Goal: Ask a question: Seek information or help from site administrators or community

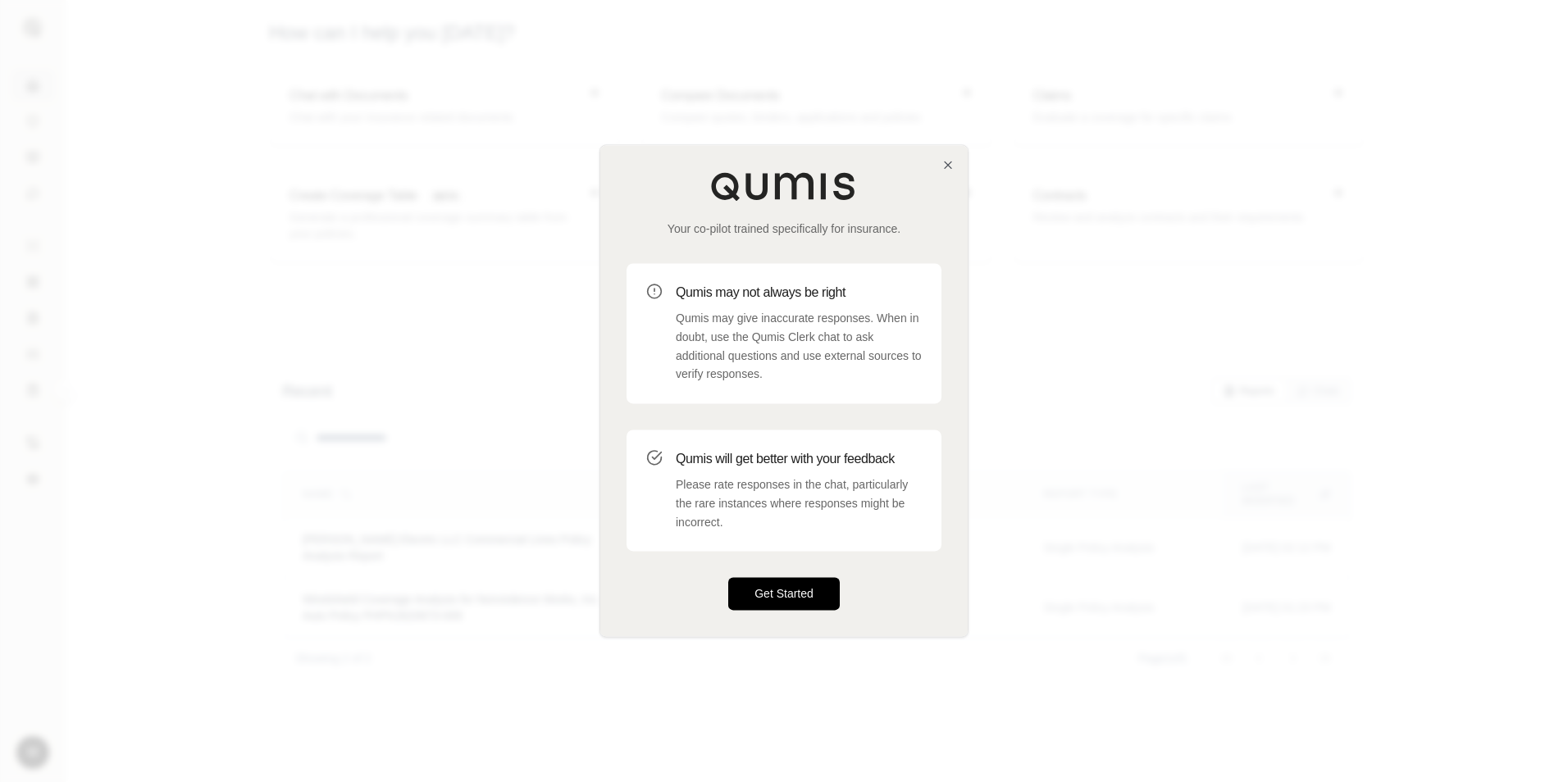
click at [759, 592] on button "Get Started" at bounding box center [784, 594] width 112 height 32
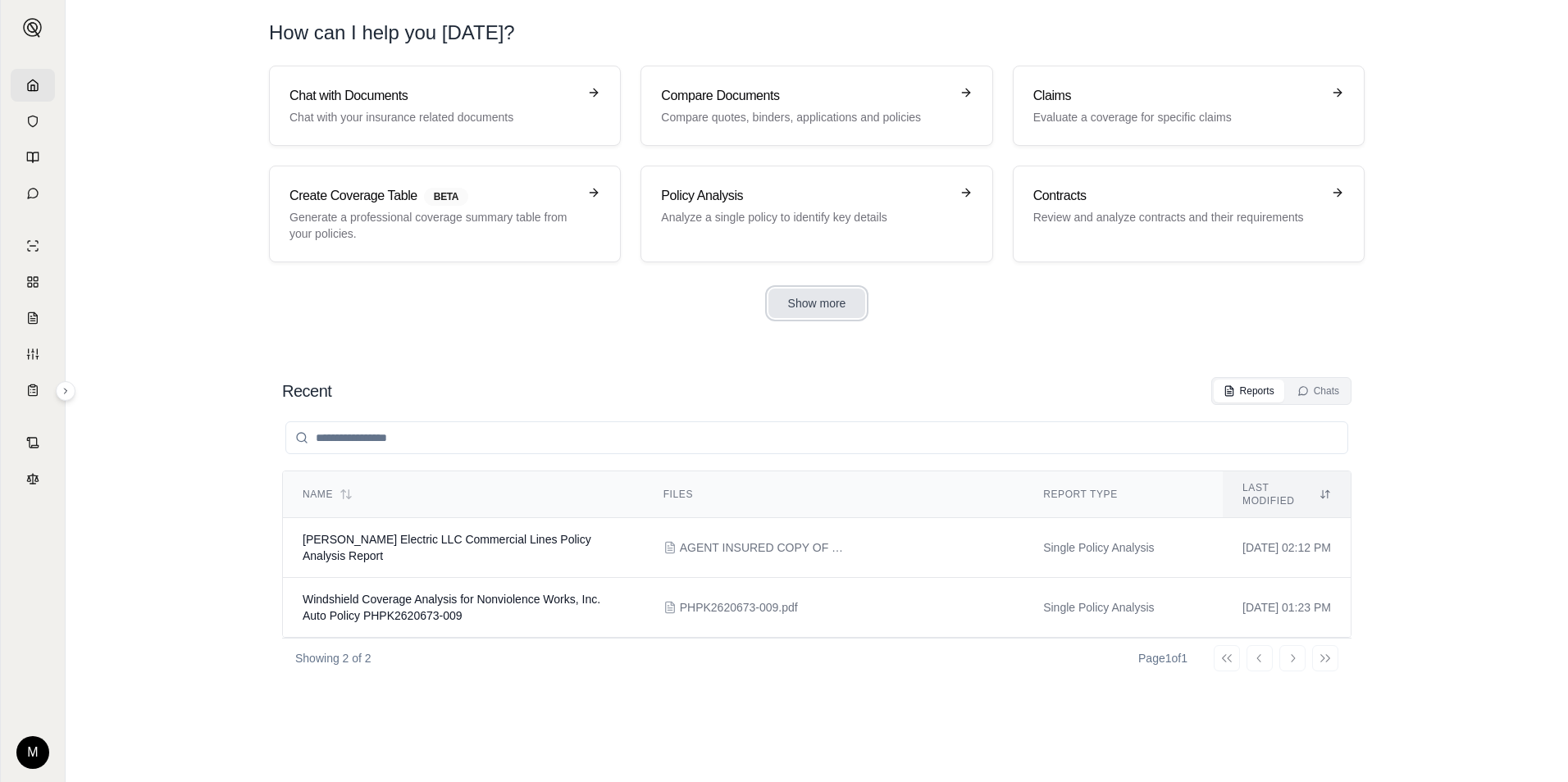
click at [810, 305] on button "Show more" at bounding box center [817, 303] width 97 height 30
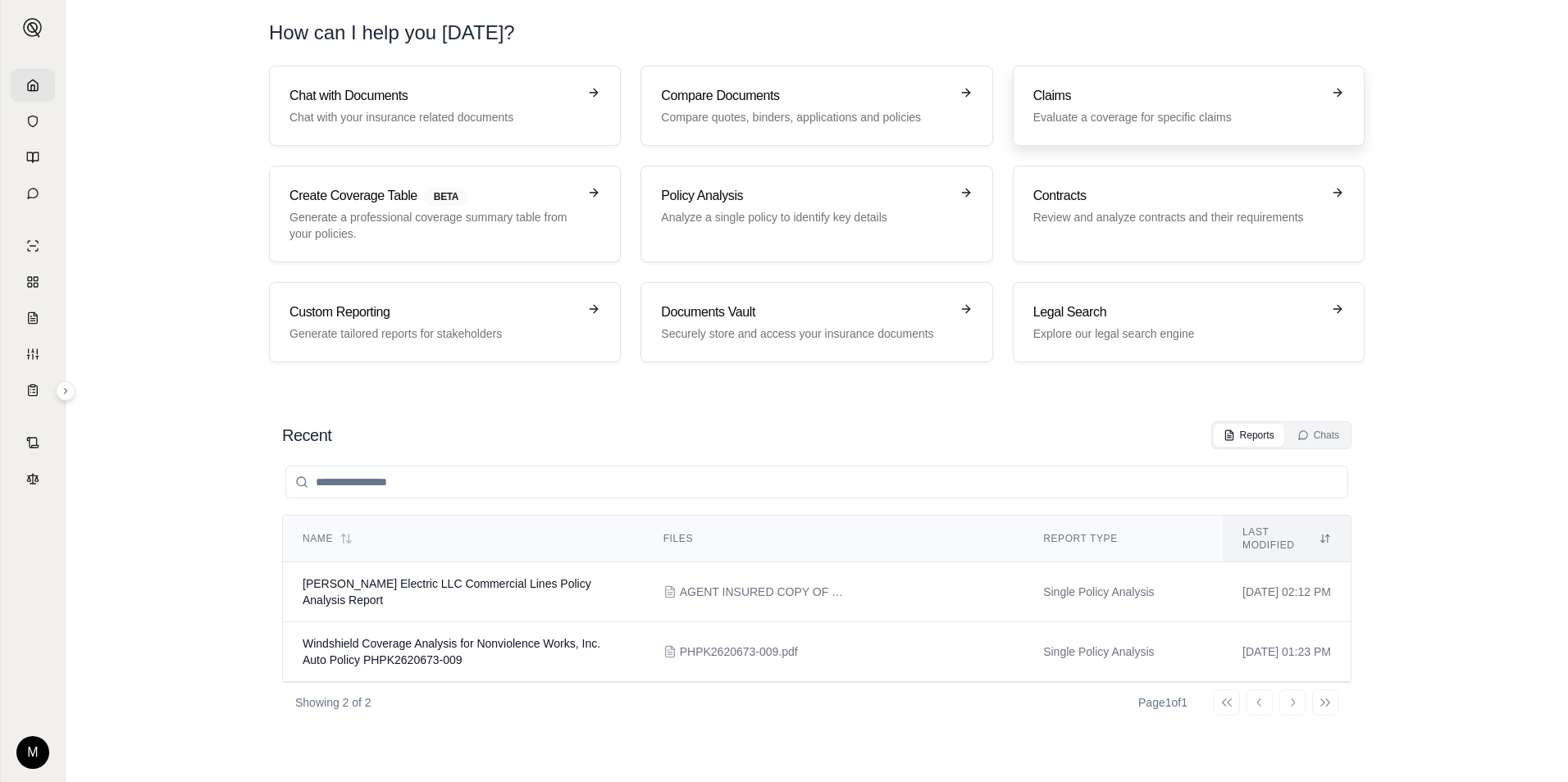
click at [1070, 122] on p "Evaluate a coverage for specific claims" at bounding box center [1177, 117] width 288 height 16
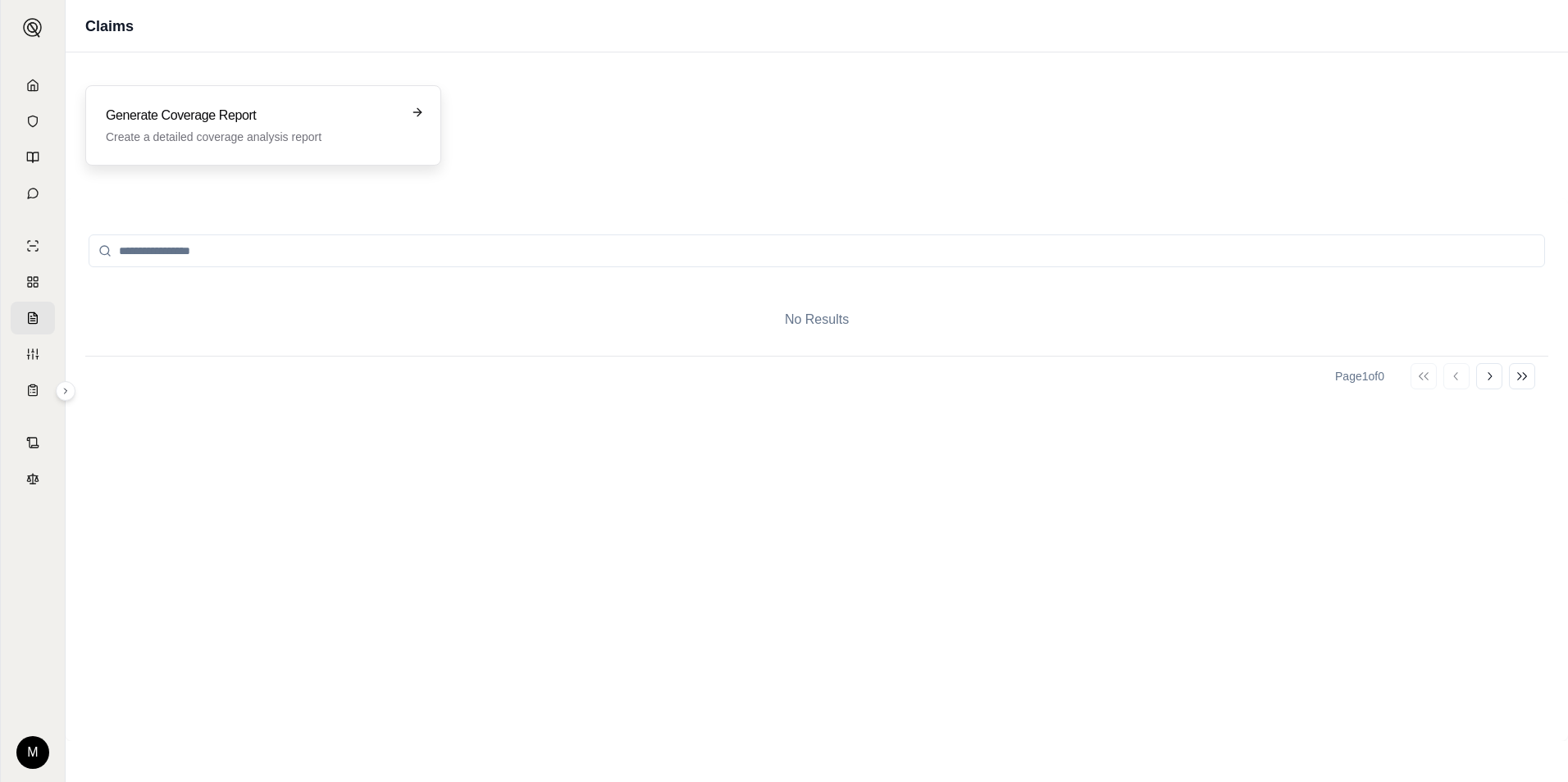
click at [175, 139] on p "Create a detailed coverage analysis report" at bounding box center [252, 137] width 292 height 16
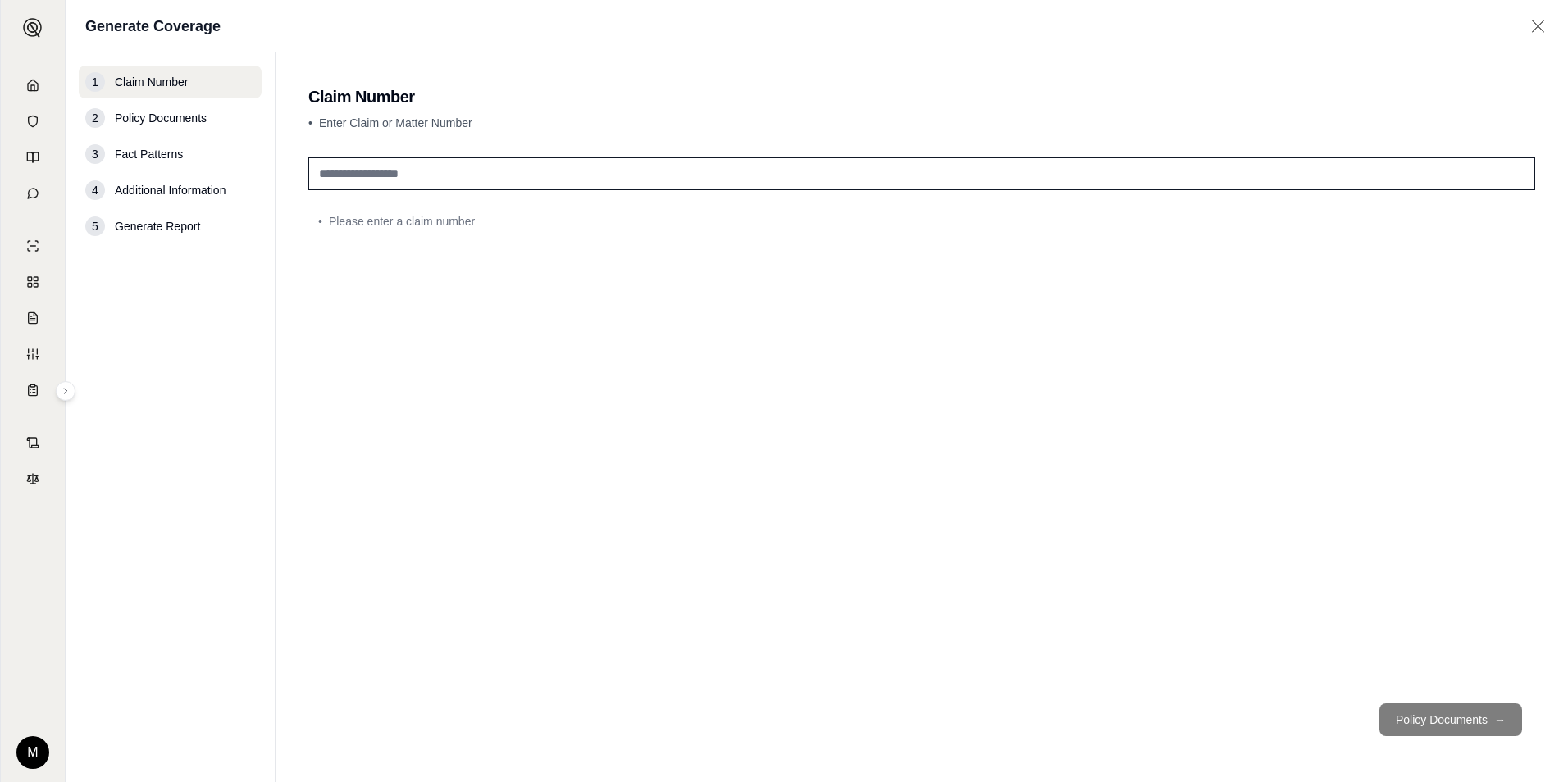
click at [372, 179] on input "text" at bounding box center [921, 173] width 1227 height 32
type input "**********"
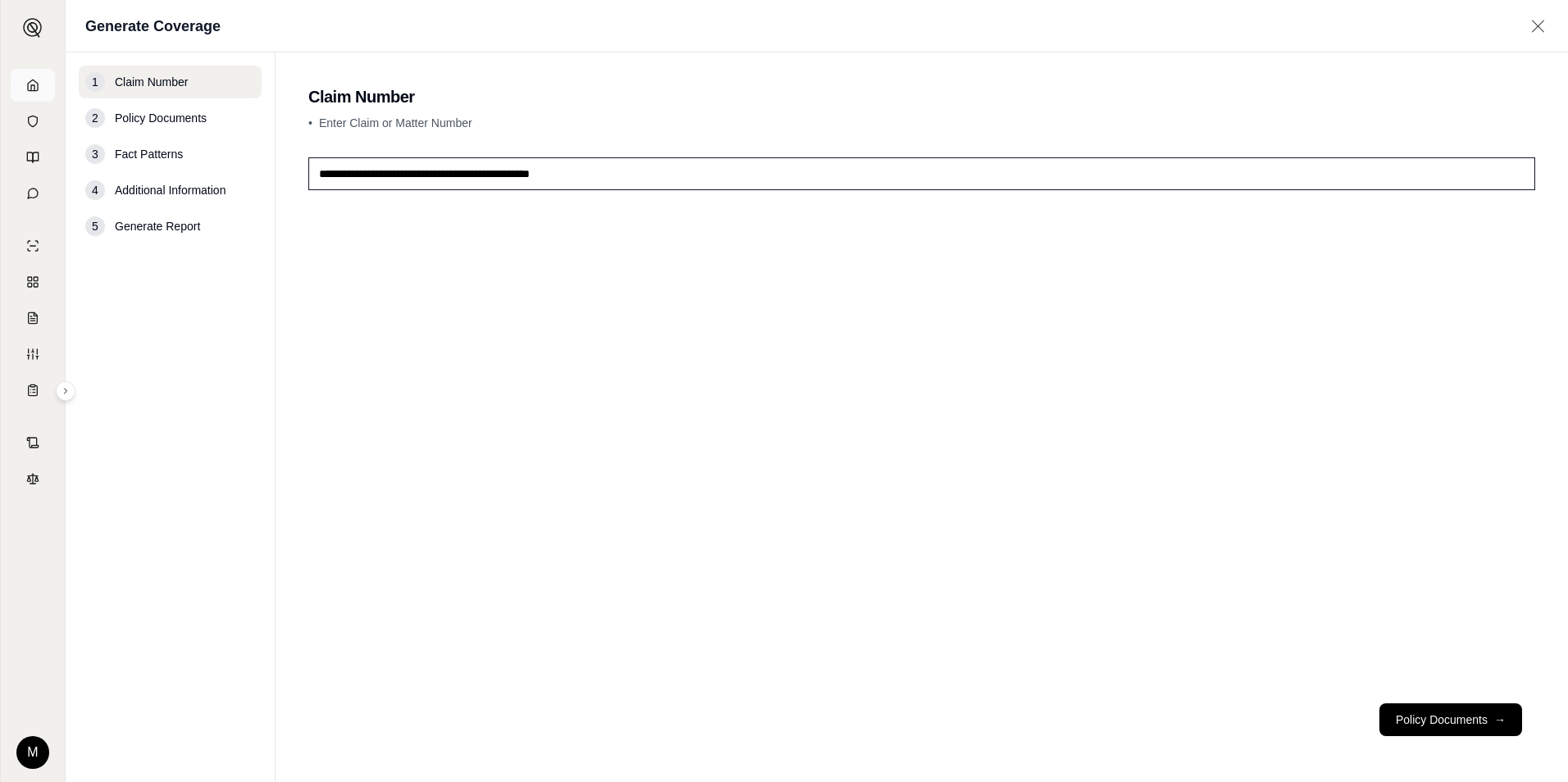
click at [30, 92] on link at bounding box center [32, 85] width 44 height 32
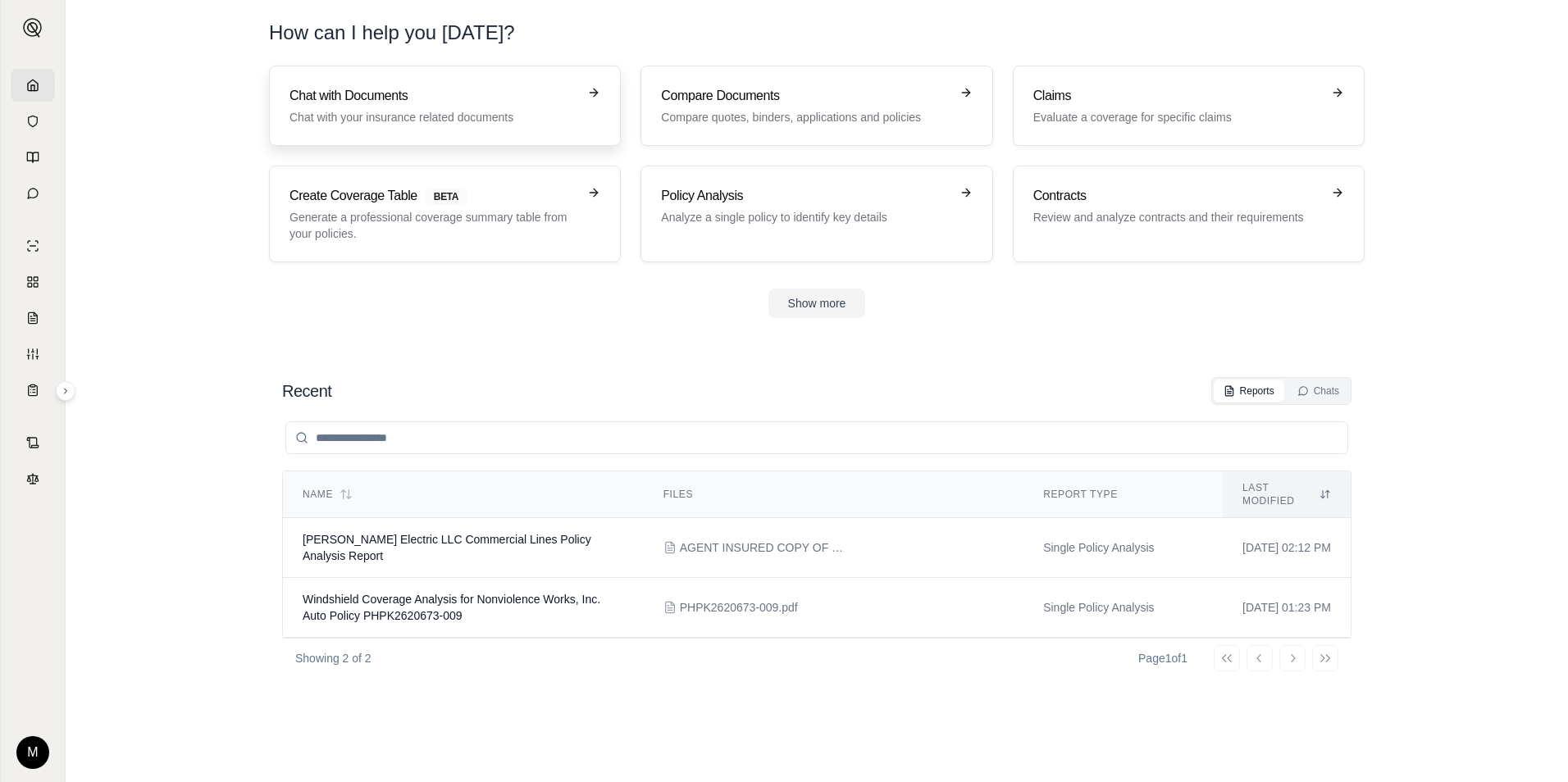
click at [398, 132] on link "Chat with Documents Chat with your insurance related documents" at bounding box center [445, 106] width 352 height 80
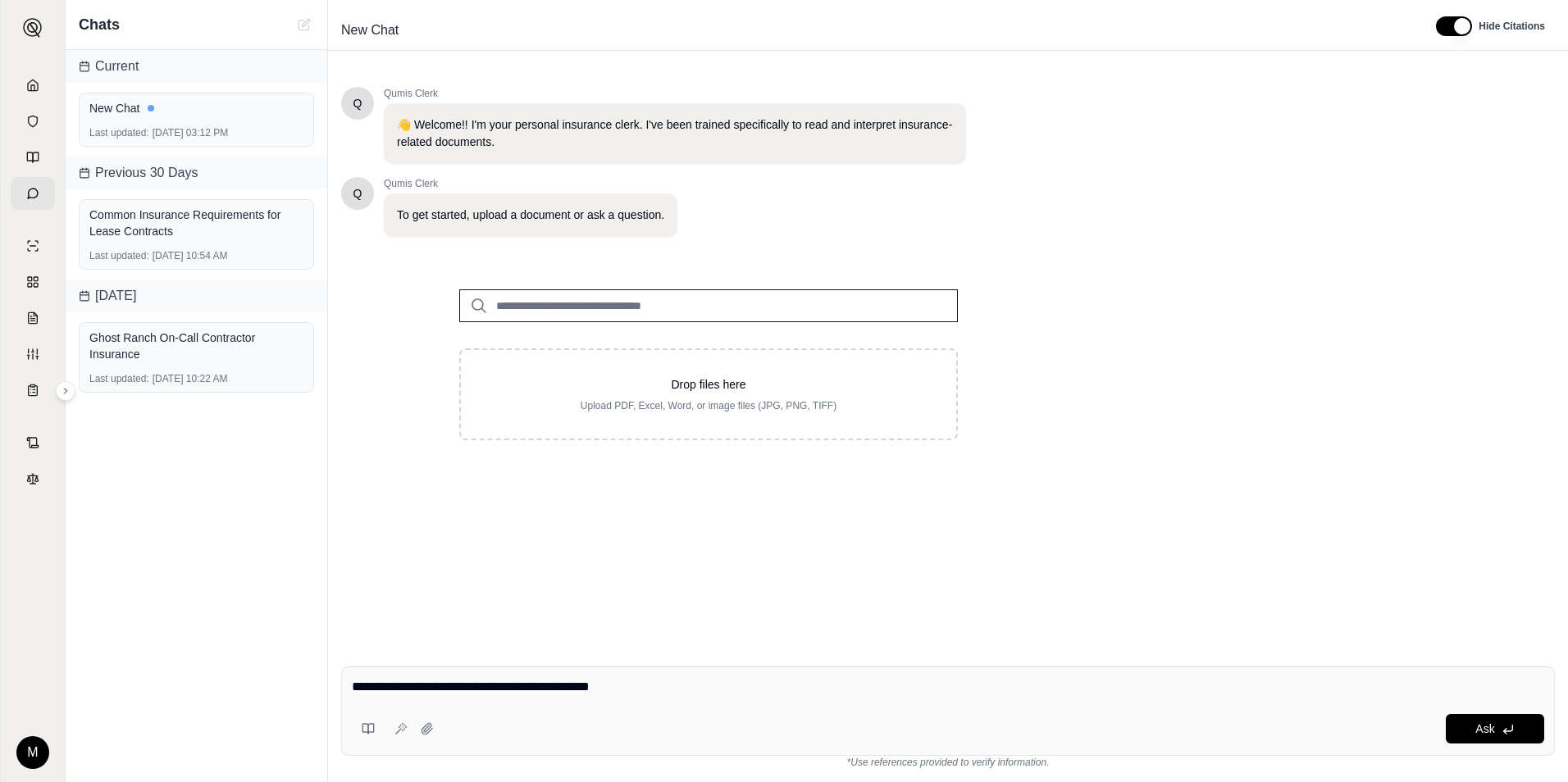
type textarea "**********"
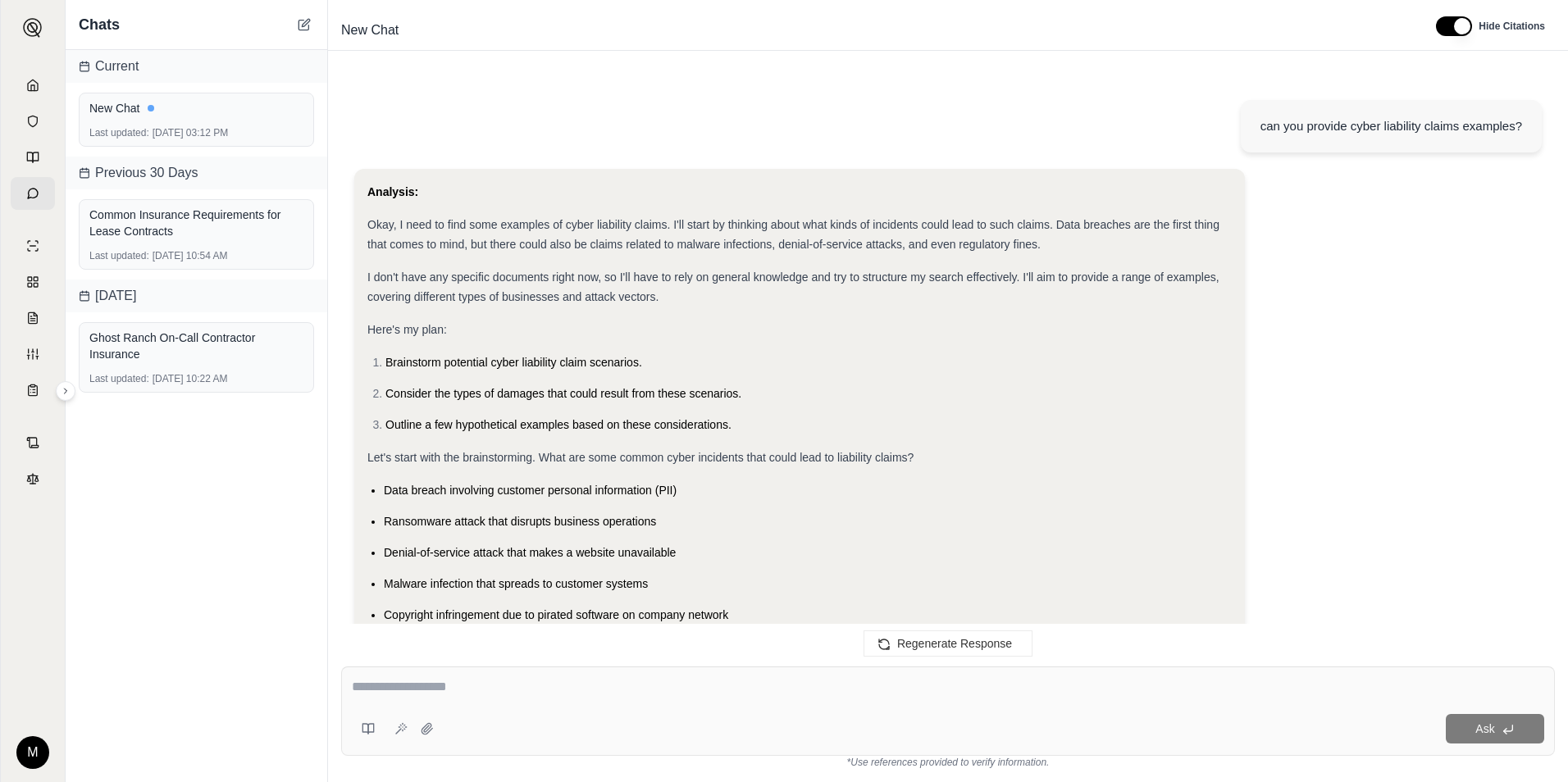
scroll to position [2081, 0]
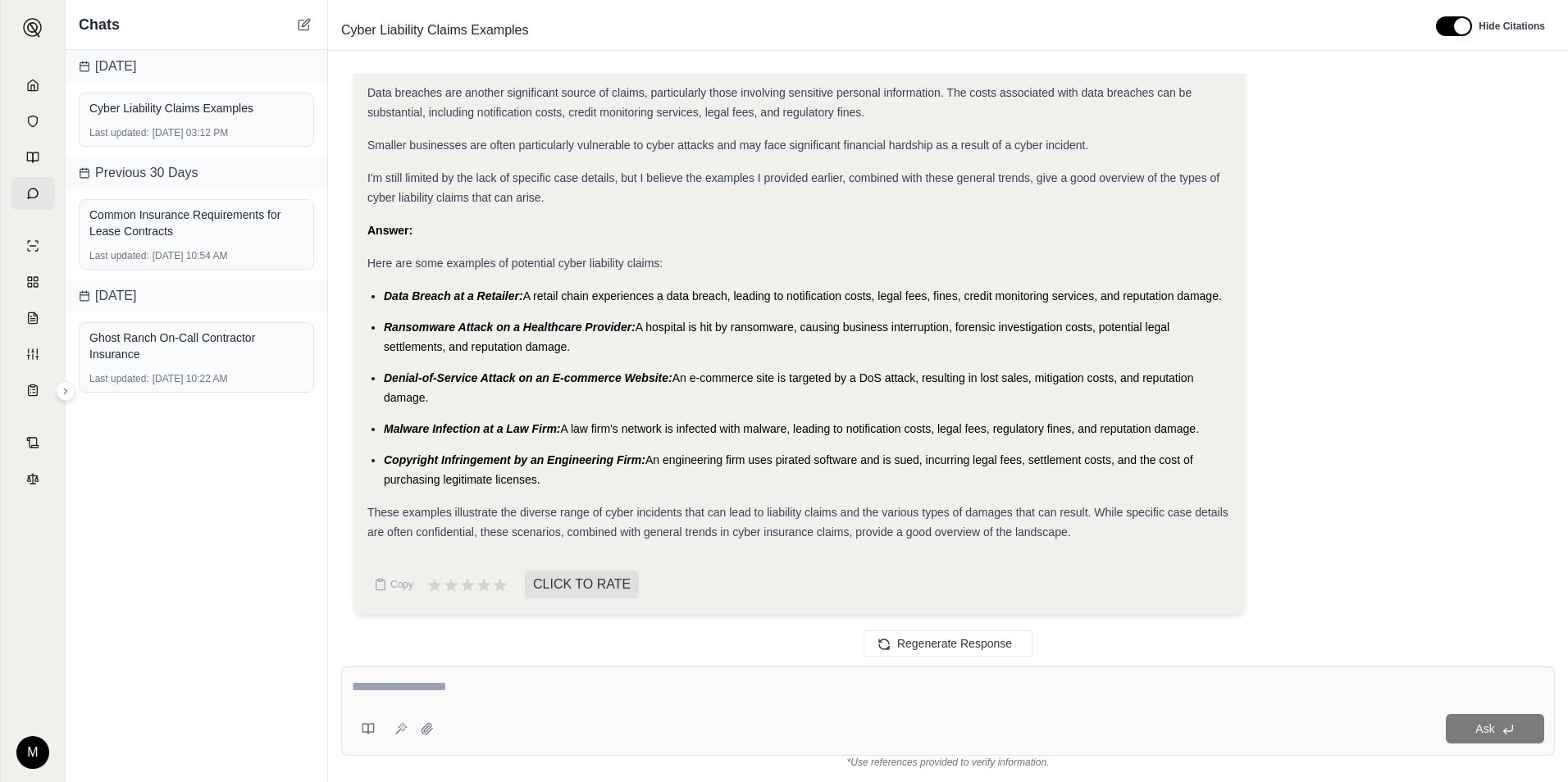
click at [486, 685] on textarea at bounding box center [948, 686] width 1192 height 20
type textarea "*"
type textarea "**********"
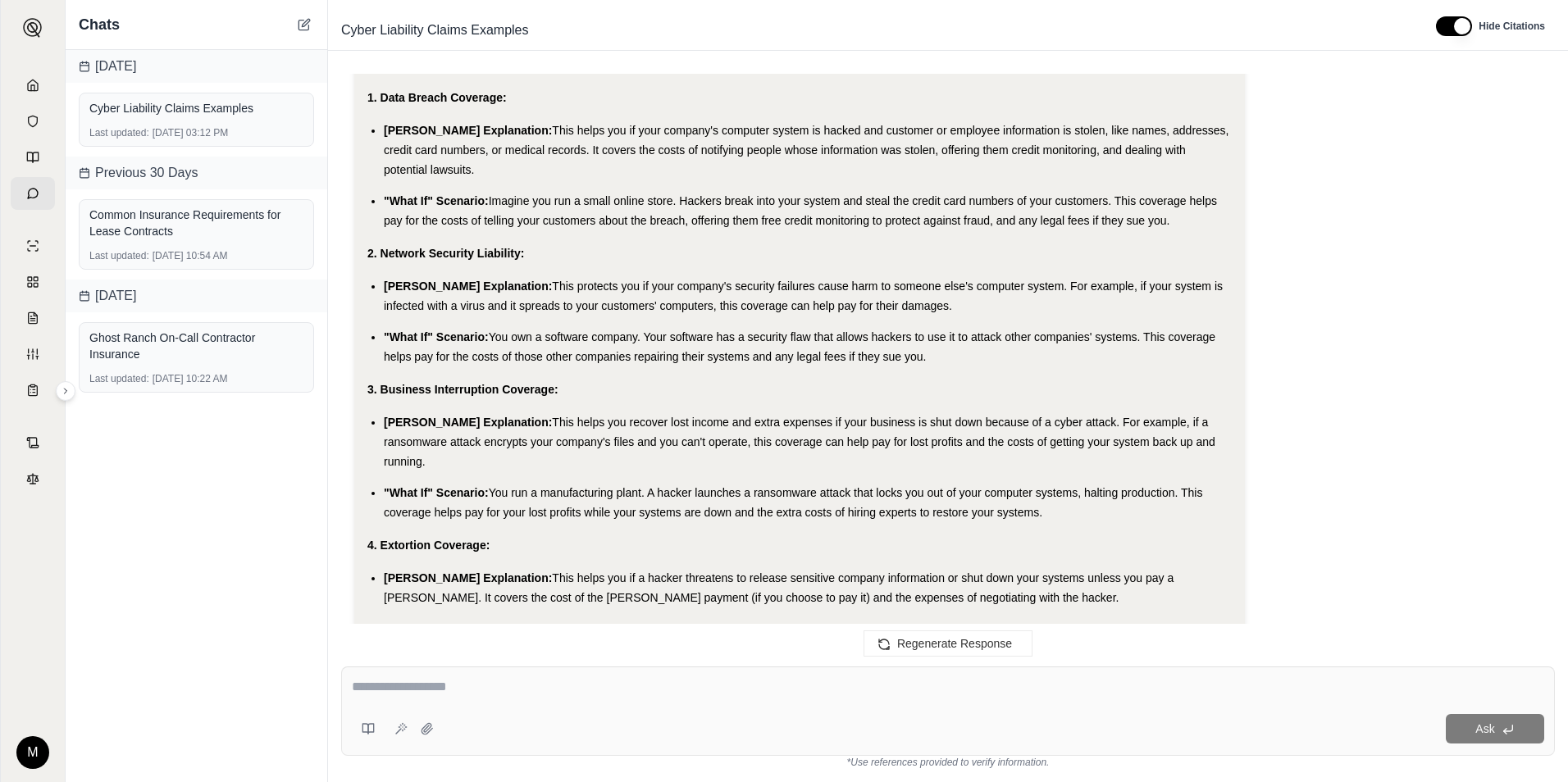
scroll to position [2989, 0]
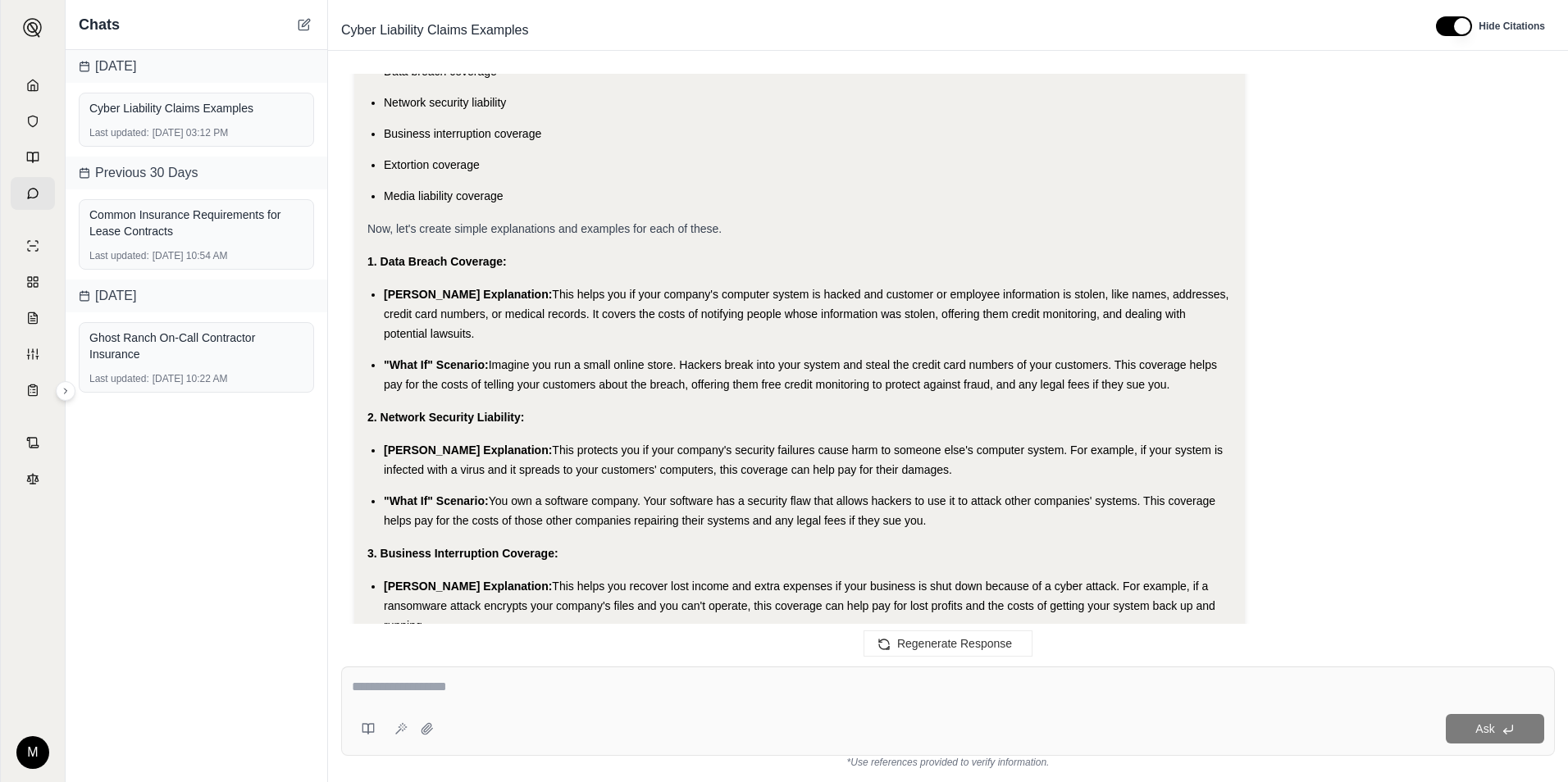
click at [375, 264] on strong "1. Data Breach Coverage:" at bounding box center [436, 261] width 139 height 13
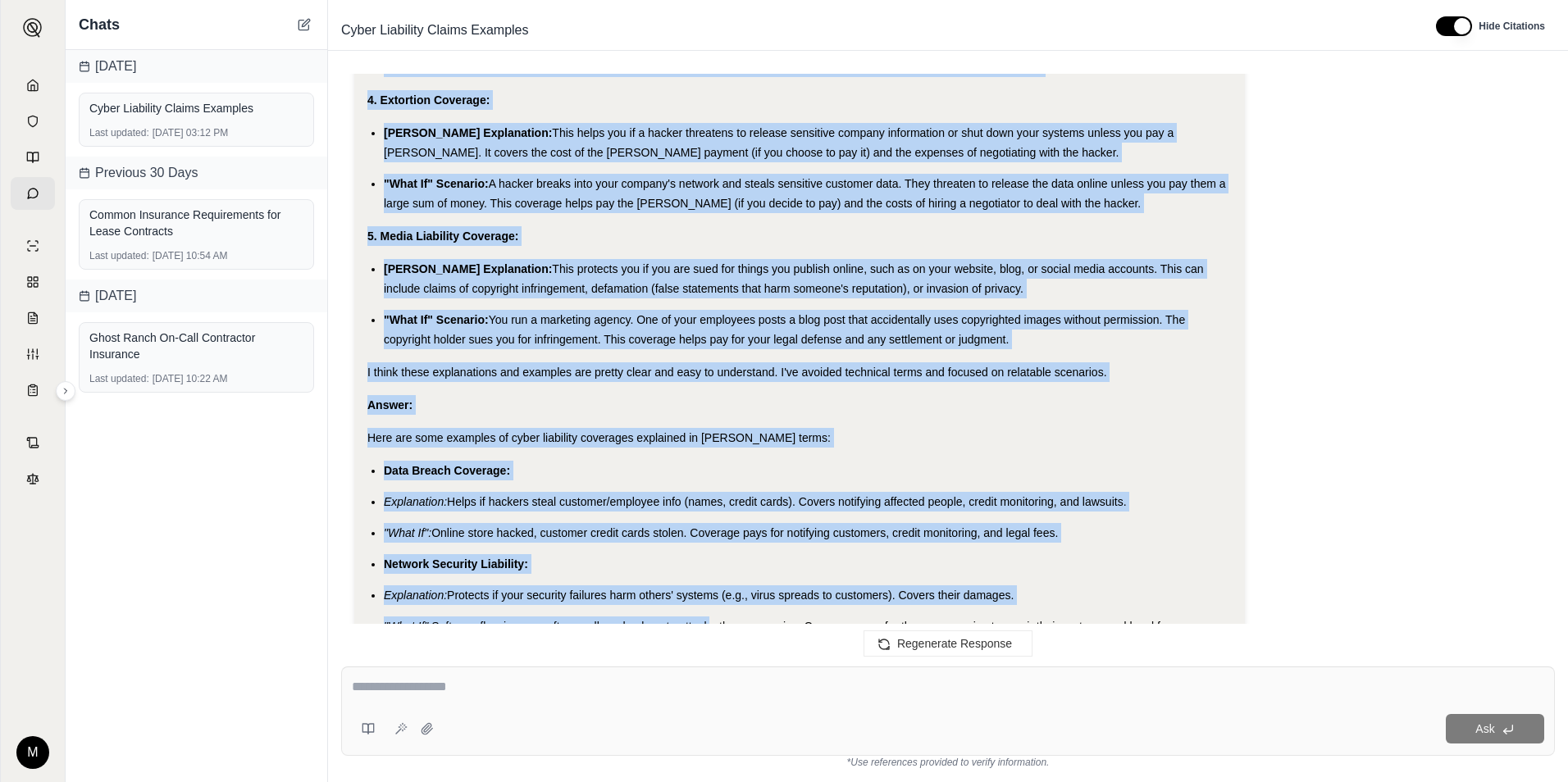
scroll to position [3604, 0]
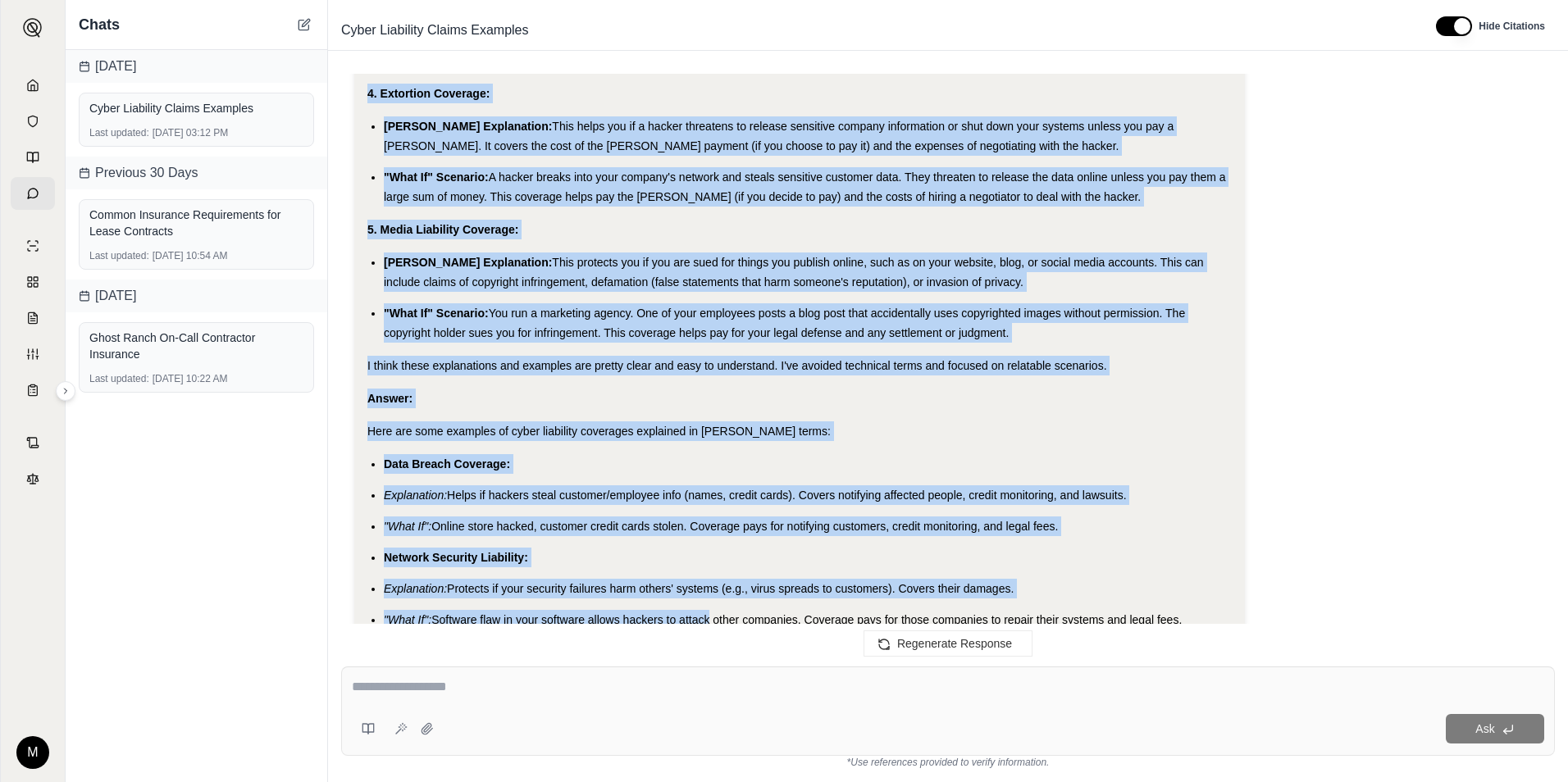
drag, startPoint x: 367, startPoint y: 259, endPoint x: 1020, endPoint y: 332, distance: 657.1
click at [1020, 332] on div "Analysis: Okay, I need to explain cyber liability coverages in [PERSON_NAME] te…" at bounding box center [799, 65] width 864 height 1730
copy div "1. Data Breach Coverage: [PERSON_NAME] Explanation: This helps you if your comp…"
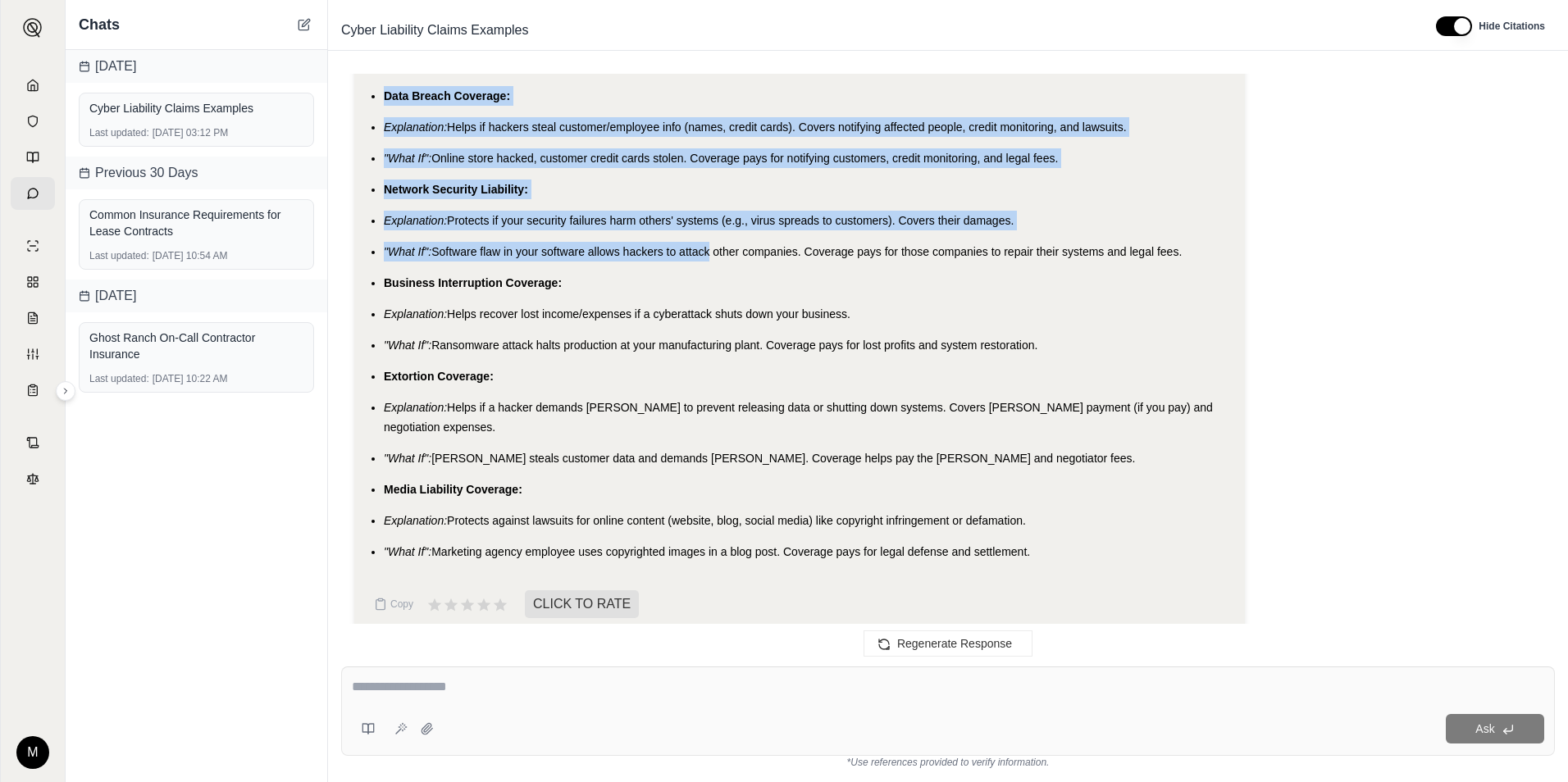
scroll to position [3808, 0]
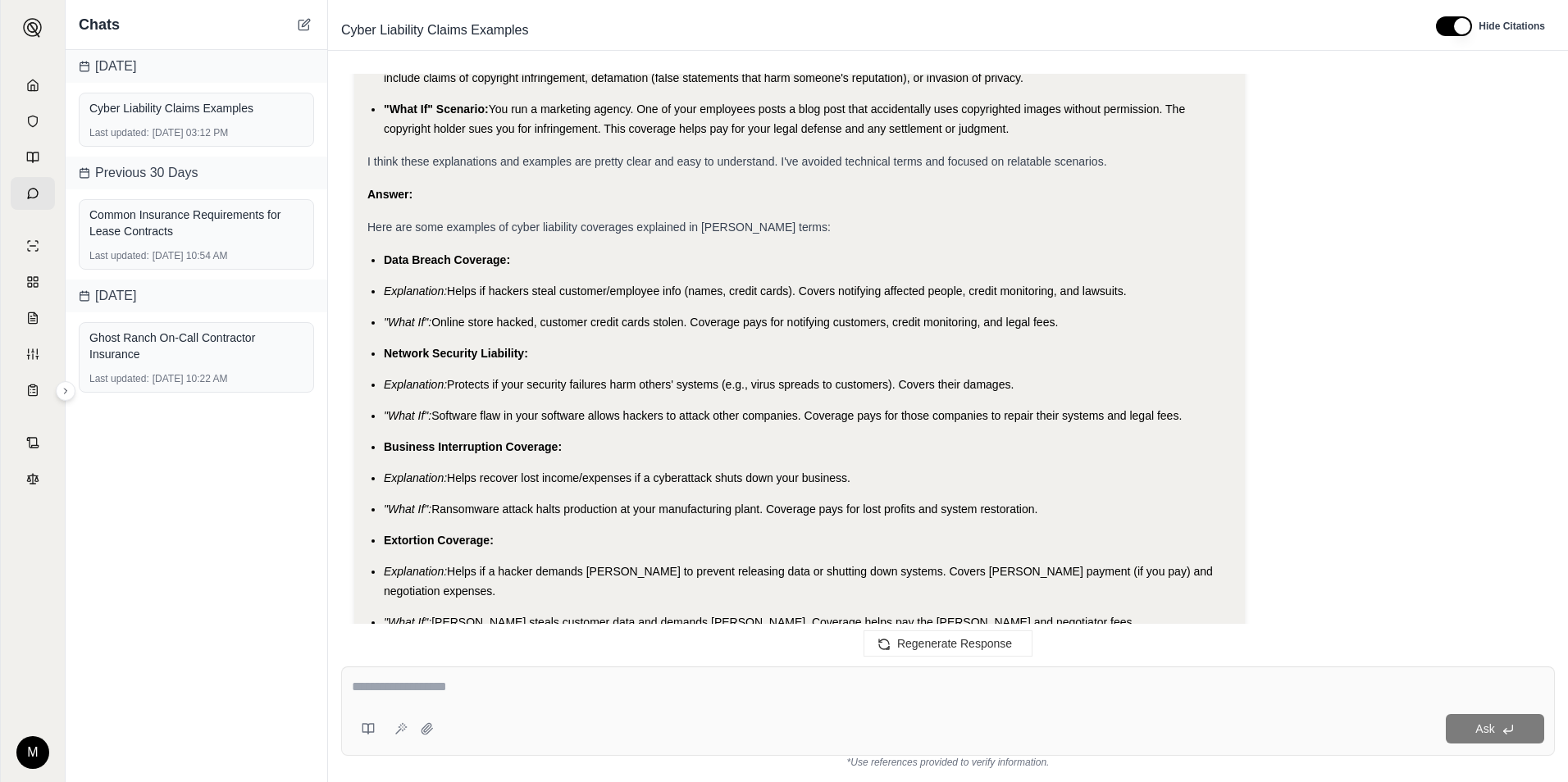
click at [423, 278] on ul "Data Breach Coverage: Explanation: Helps if hackers steal customer/employee inf…" at bounding box center [799, 487] width 864 height 476
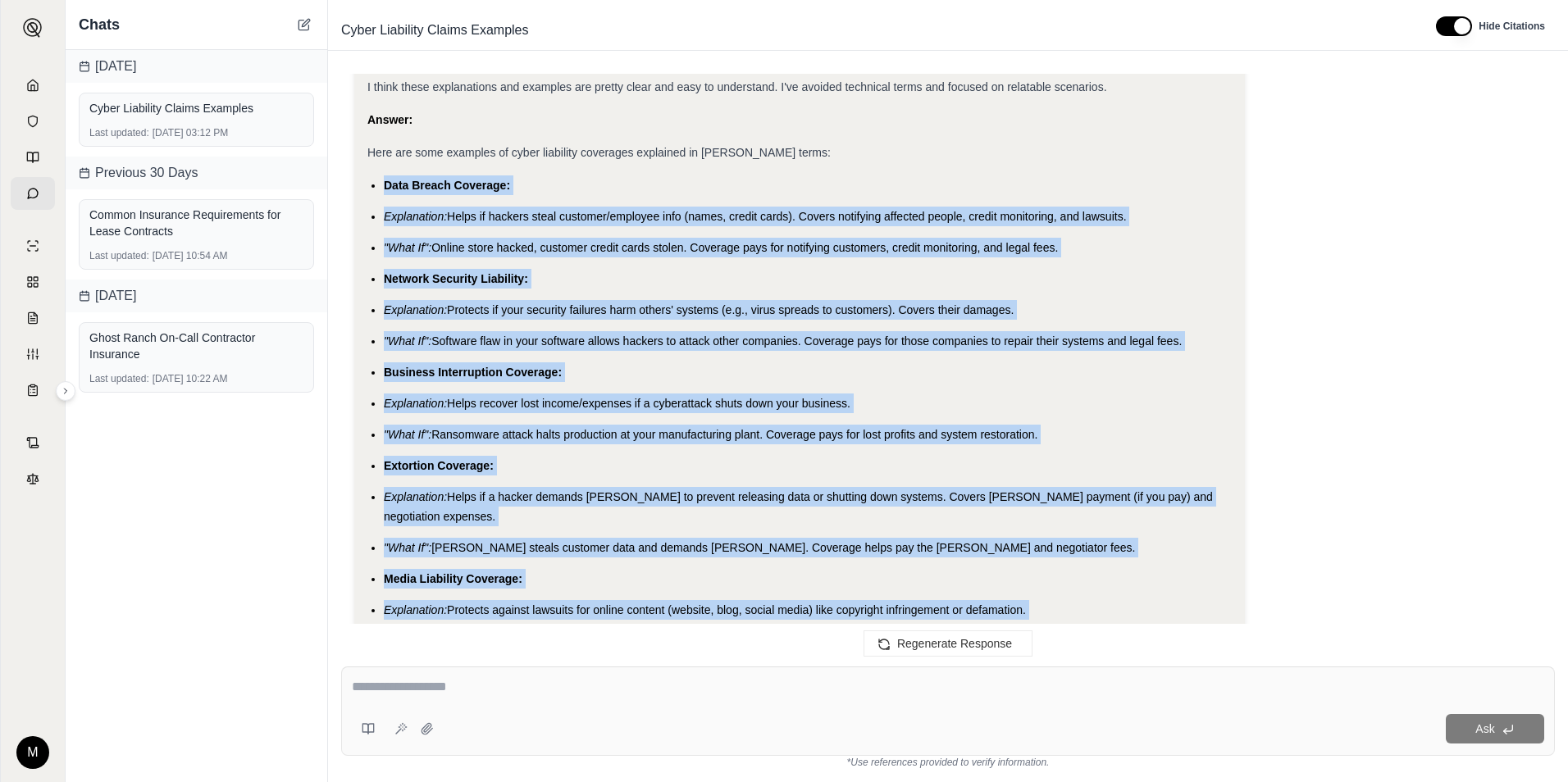
scroll to position [3918, 0]
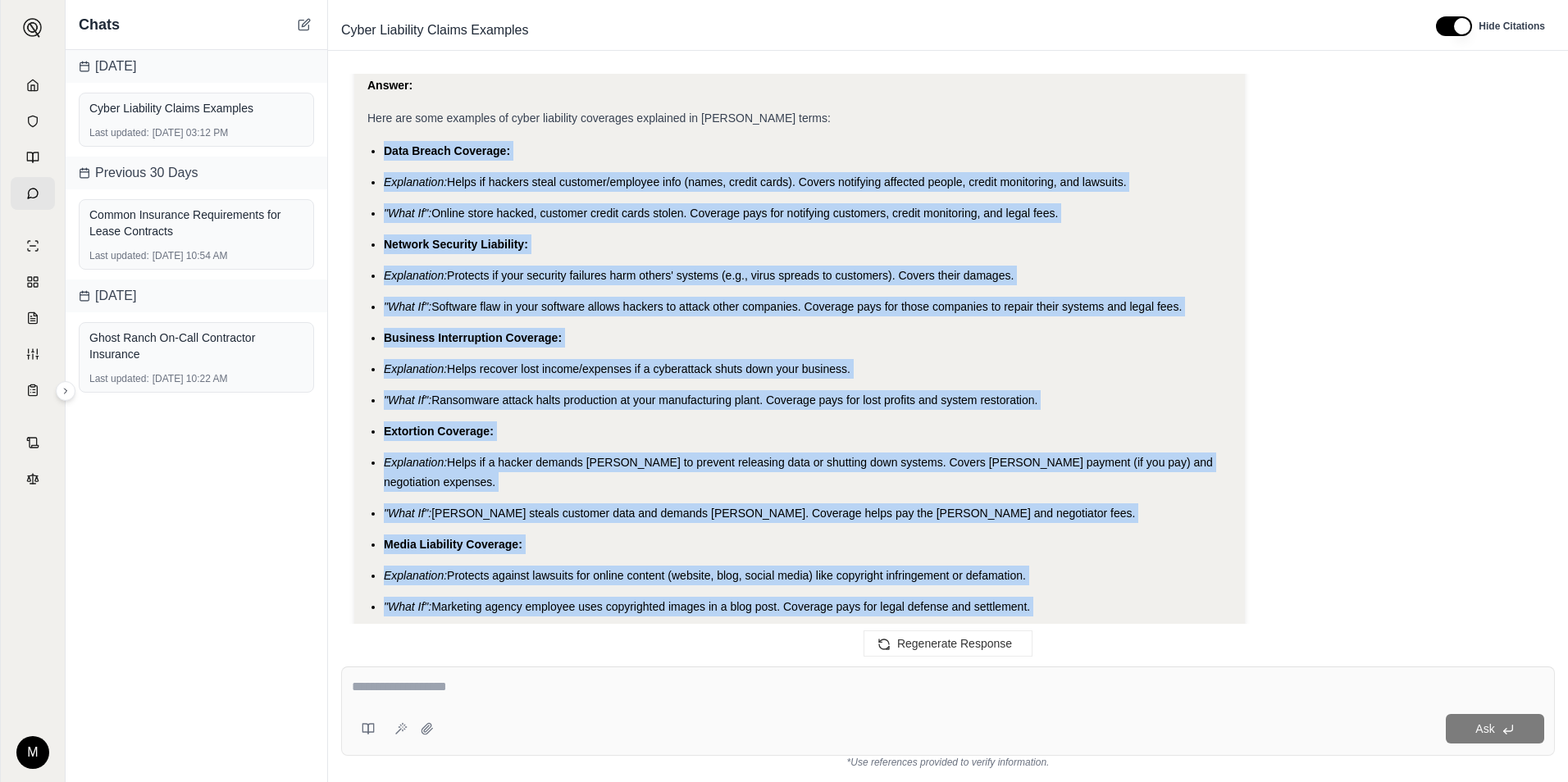
drag, startPoint x: 384, startPoint y: 254, endPoint x: 1037, endPoint y: 592, distance: 735.3
click at [1037, 592] on ul "Data Breach Coverage: Explanation: Helps if hackers steal customer/employee inf…" at bounding box center [799, 378] width 864 height 476
copy ul "Data Breach Coverage: Explanation: Helps if hackers steal customer/employee inf…"
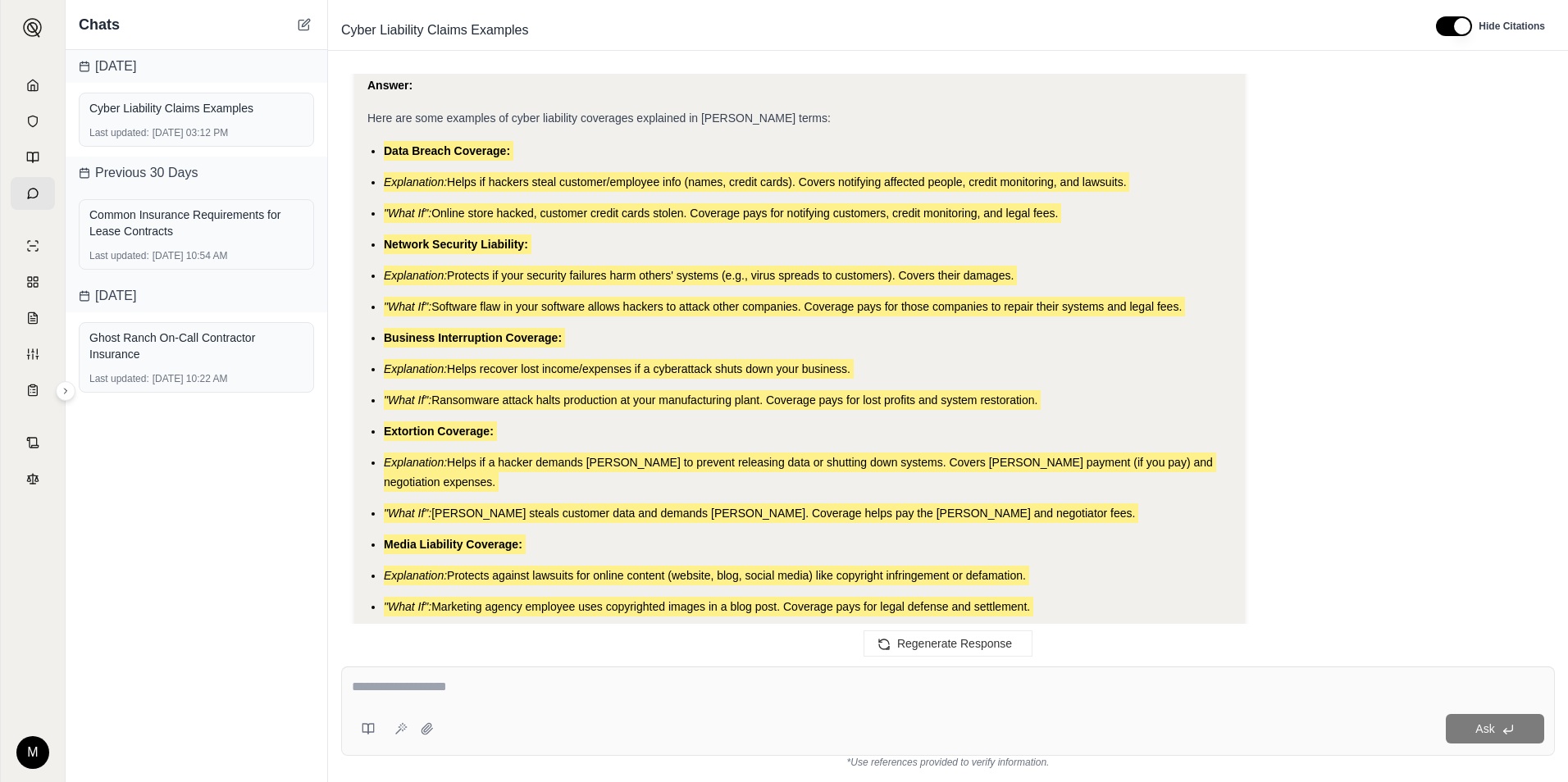
scroll to position [3972, 0]
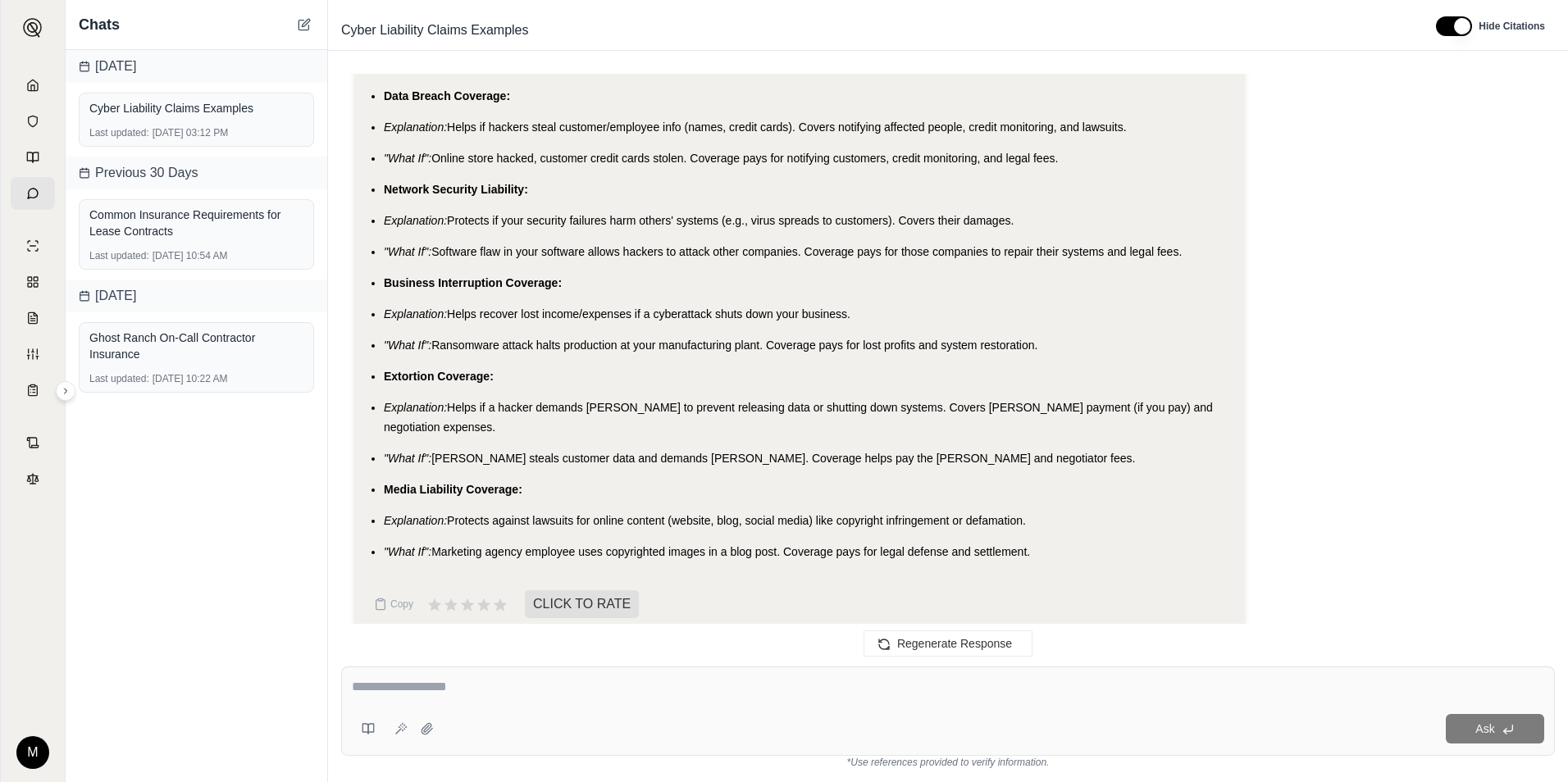
click at [398, 686] on textarea at bounding box center [948, 686] width 1192 height 20
type textarea "**********"
click at [424, 718] on button at bounding box center [427, 728] width 26 height 26
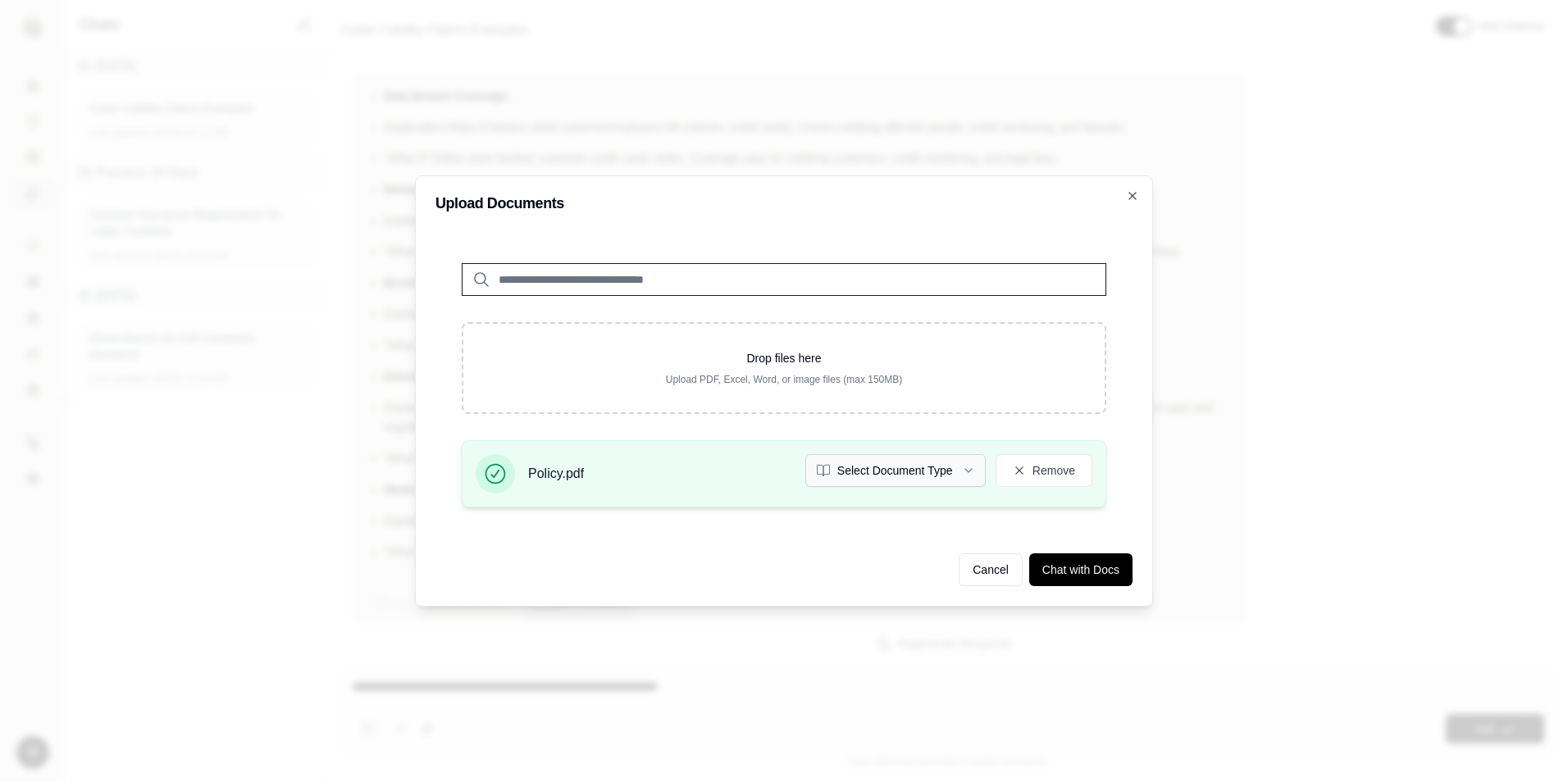
click at [924, 467] on button "Select Document Type" at bounding box center [895, 470] width 180 height 32
drag, startPoint x: 867, startPoint y: 163, endPoint x: 864, endPoint y: 187, distance: 24.2
click at [1078, 574] on button "Chat with Docs" at bounding box center [1080, 569] width 103 height 32
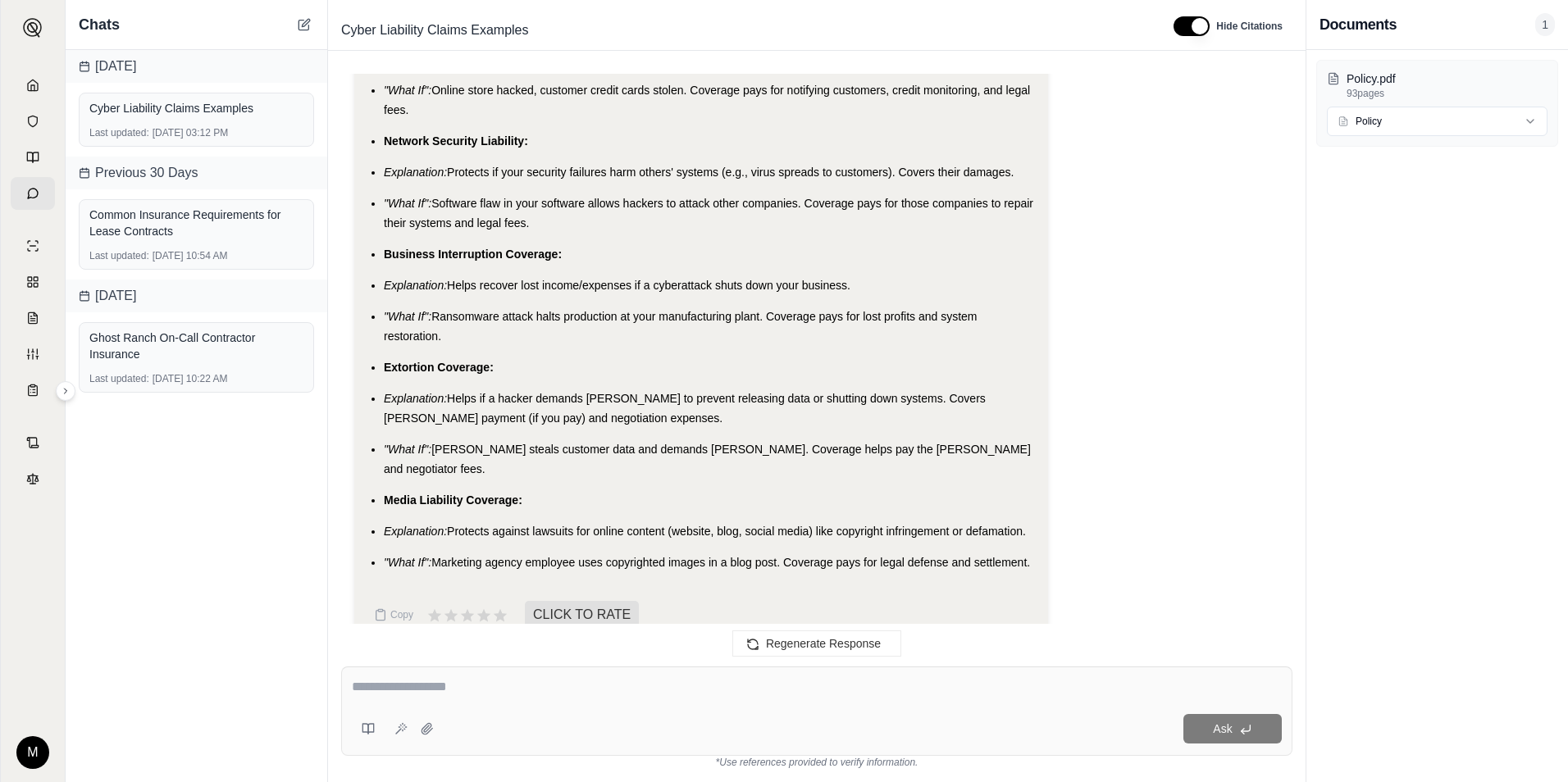
scroll to position [4444, 0]
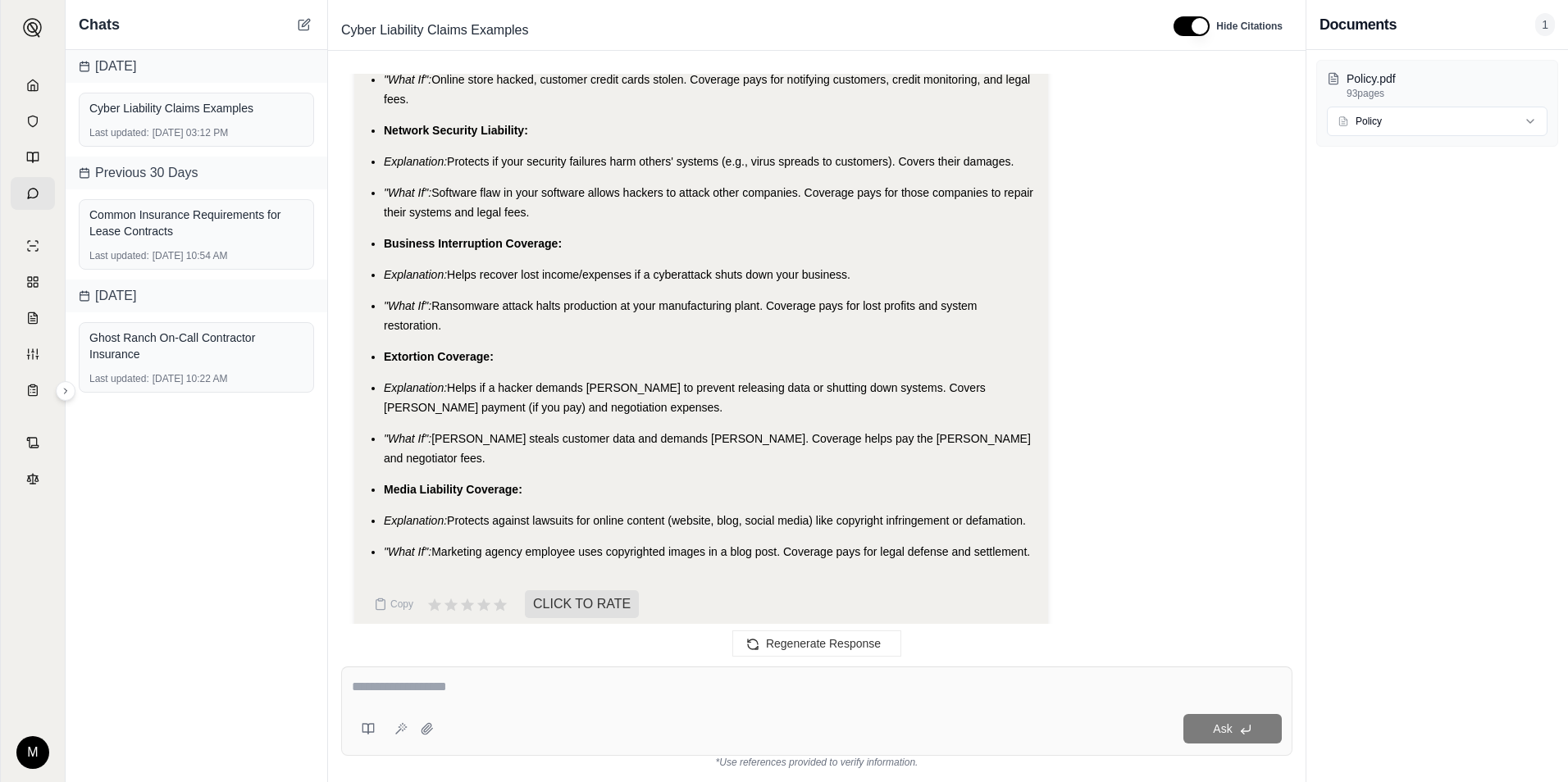
click at [432, 683] on textarea at bounding box center [816, 686] width 930 height 20
type textarea "**********"
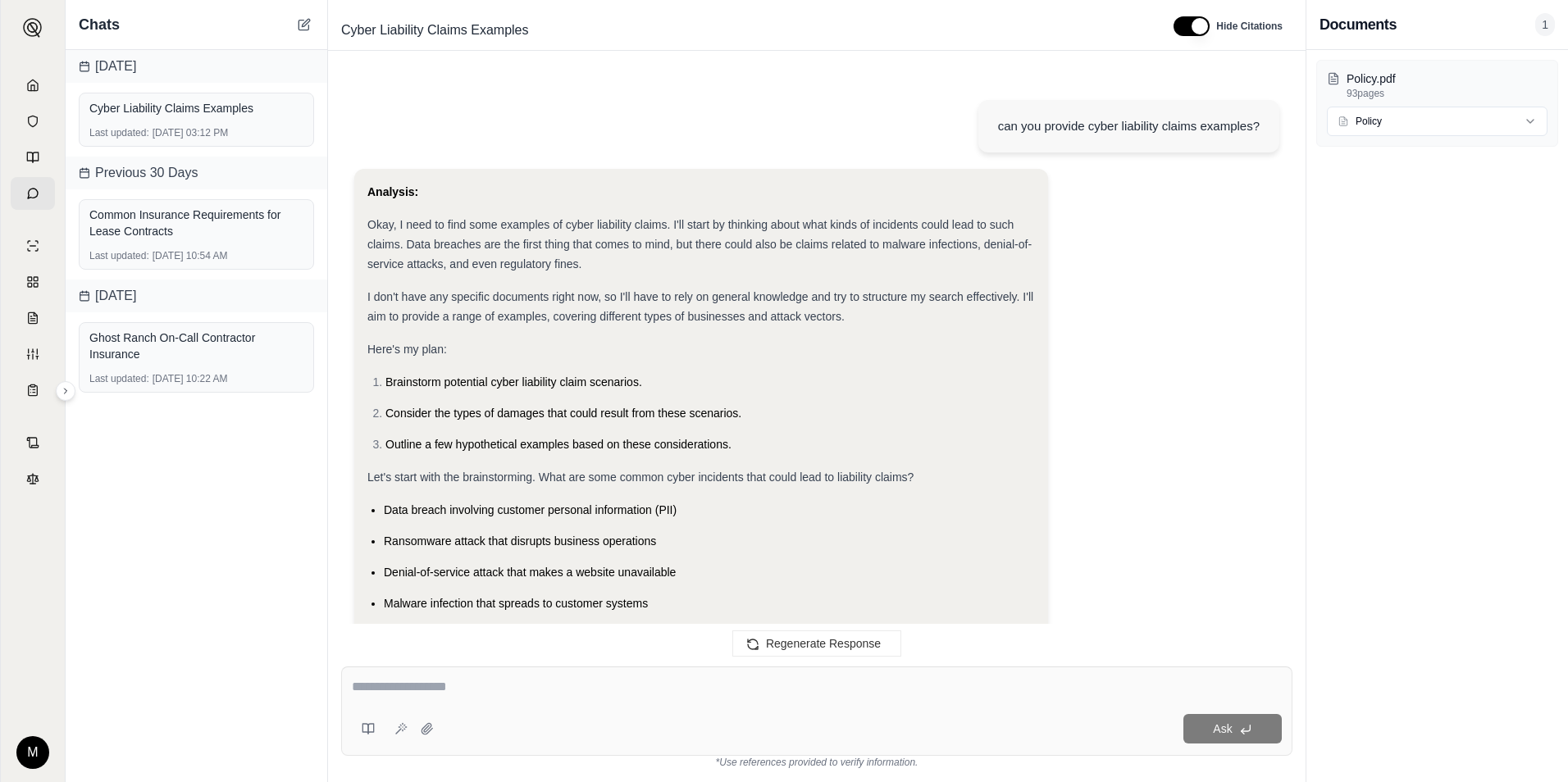
scroll to position [8616, 0]
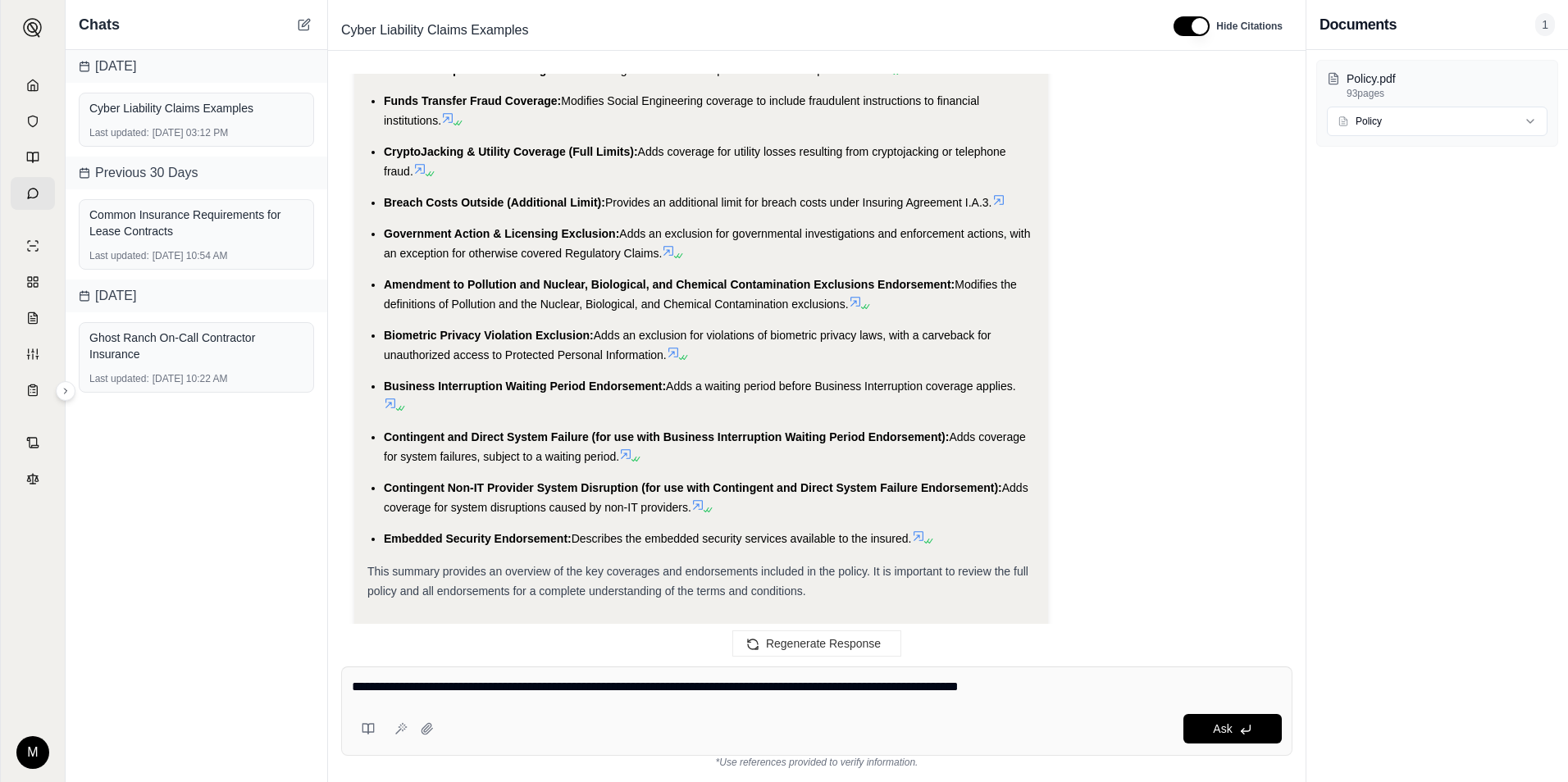
type textarea "**********"
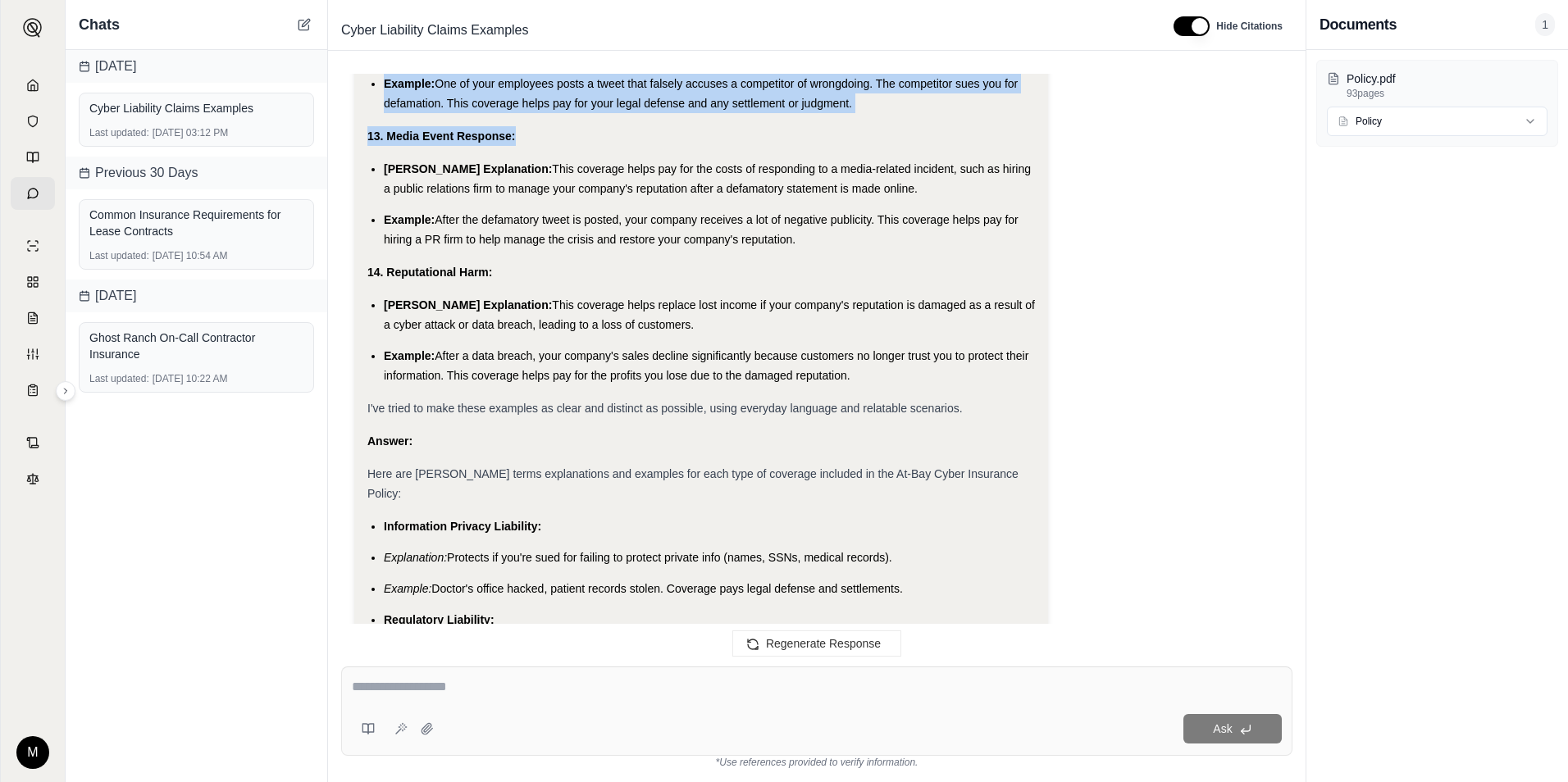
scroll to position [11829, 0]
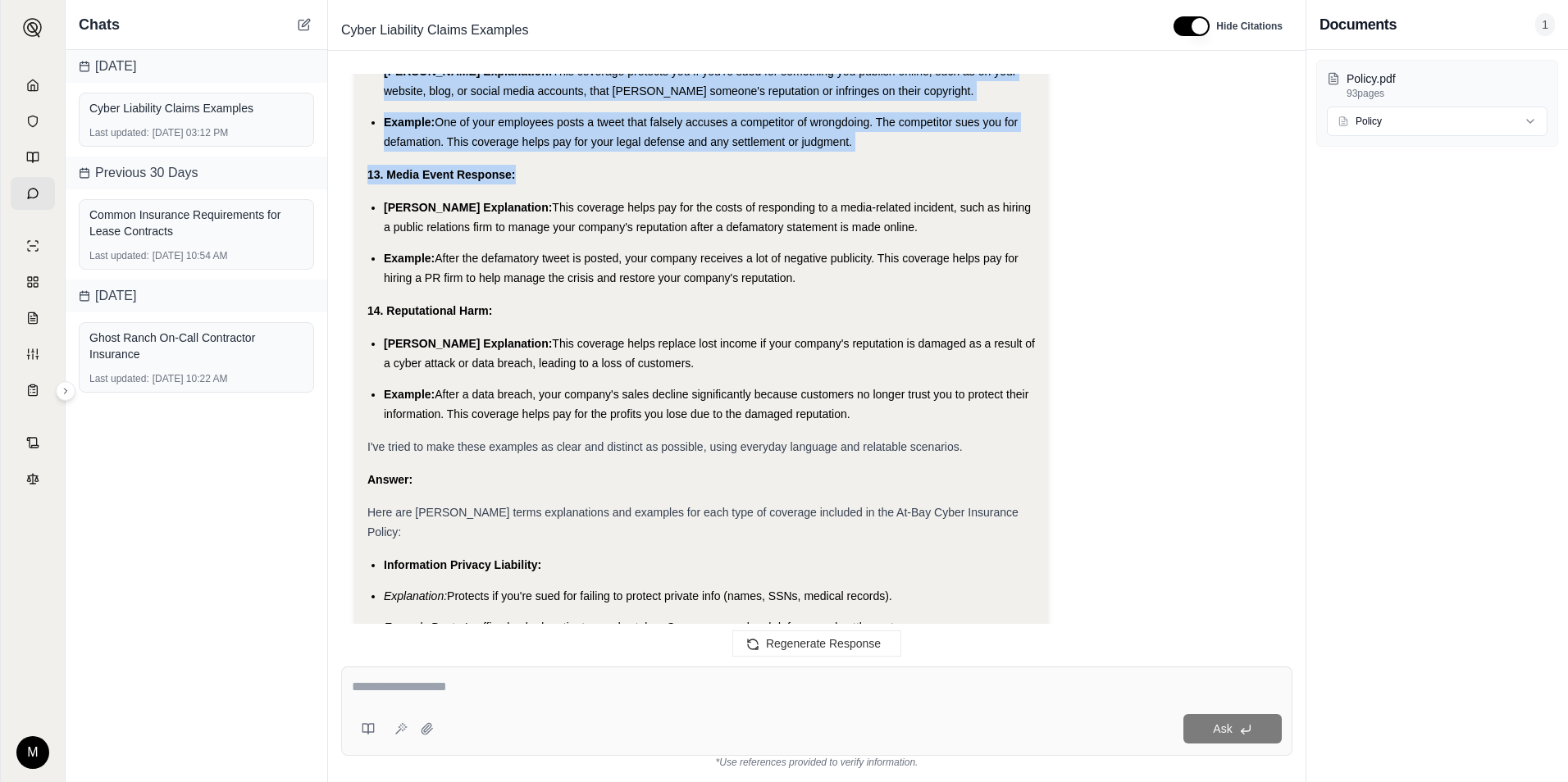
drag, startPoint x: 369, startPoint y: 216, endPoint x: 849, endPoint y: 330, distance: 493.4
copy div "1. Information Privacy Liability: [PERSON_NAME] Explanation: This coverage help…"
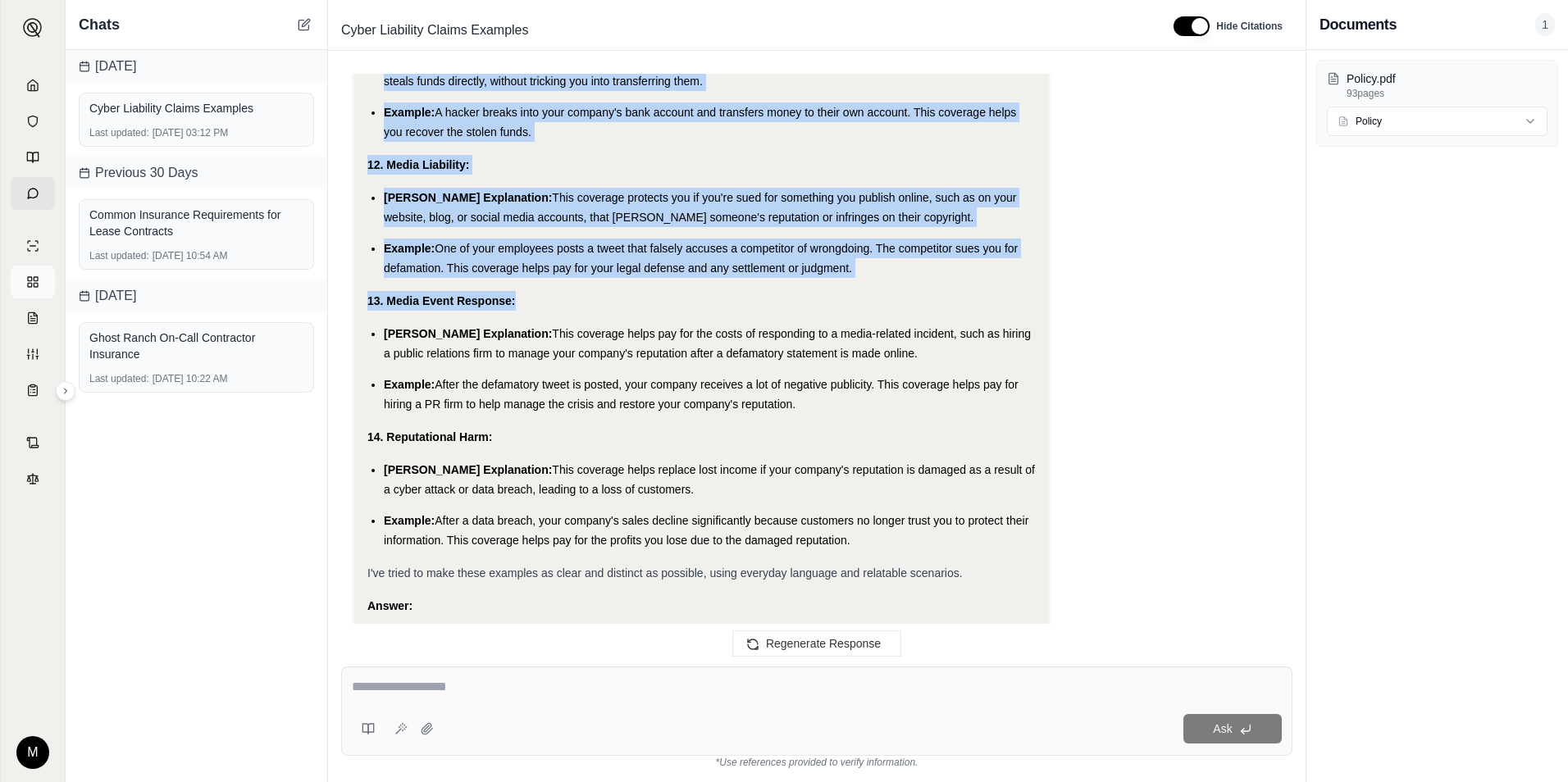
scroll to position [13179, 0]
